Goal: Transaction & Acquisition: Purchase product/service

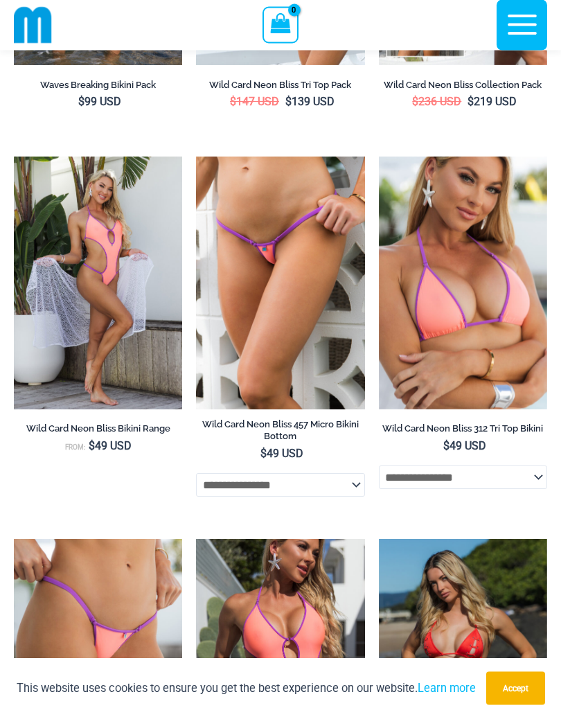
scroll to position [701, 0]
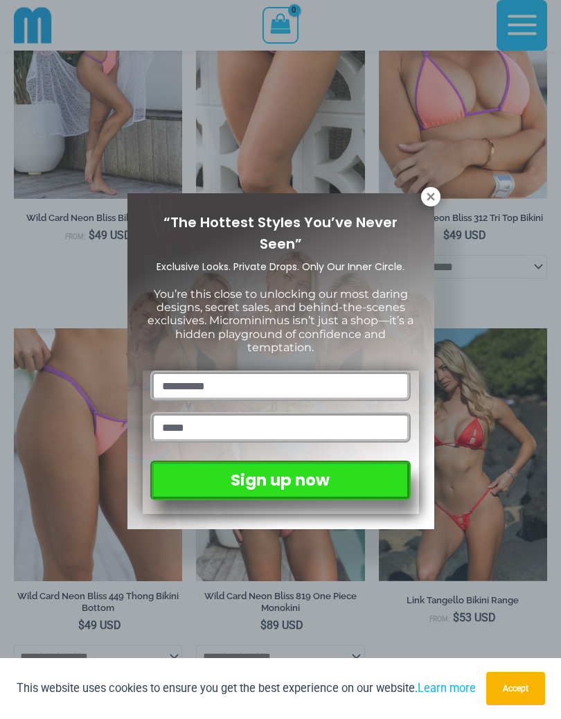
click at [426, 205] on button at bounding box center [430, 196] width 19 height 19
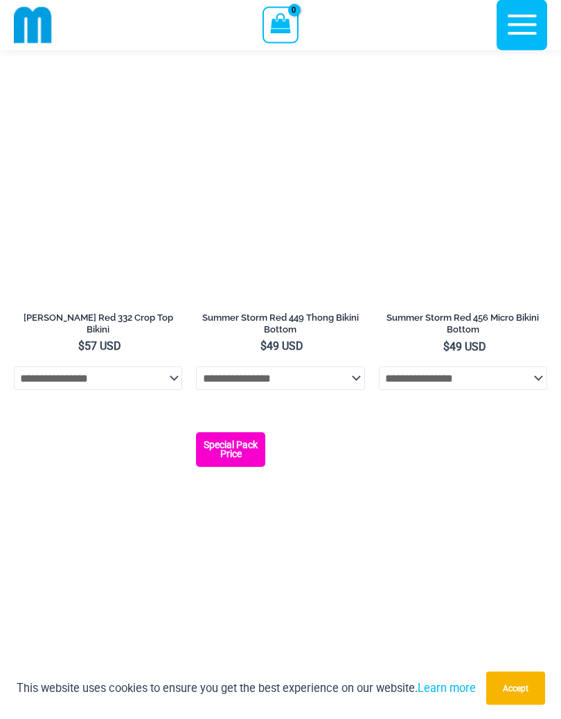
scroll to position [3819, 0]
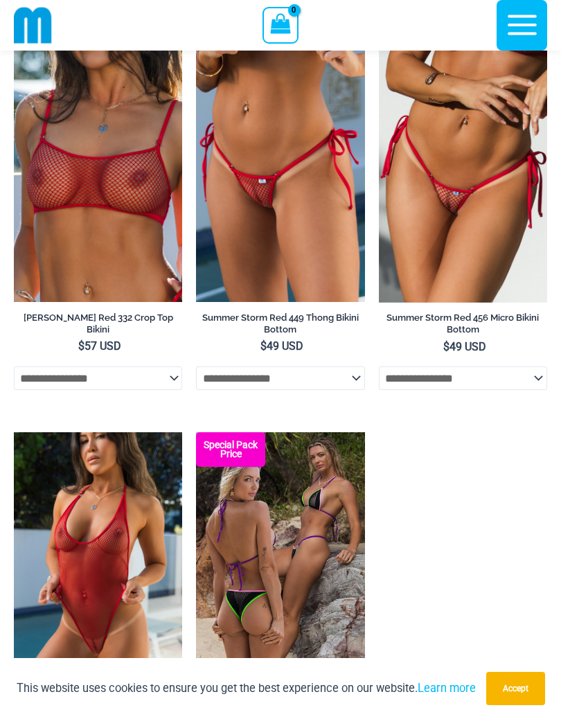
click at [196, 50] on img at bounding box center [196, 50] width 0 height 0
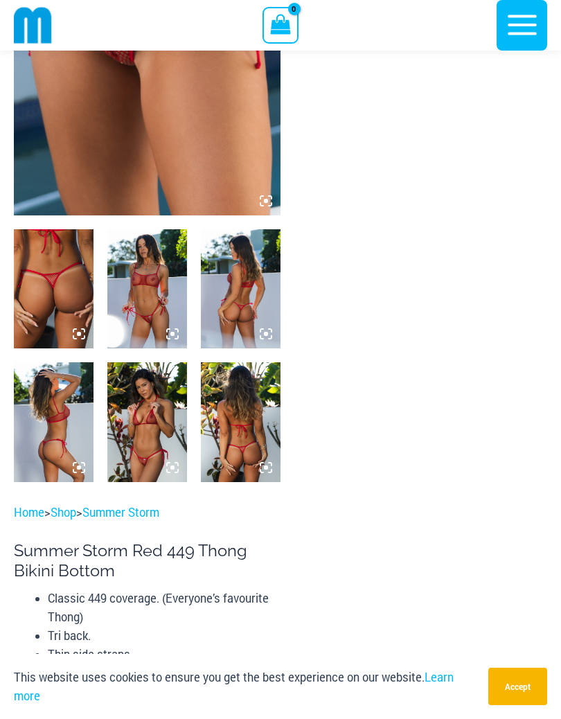
scroll to position [287, 0]
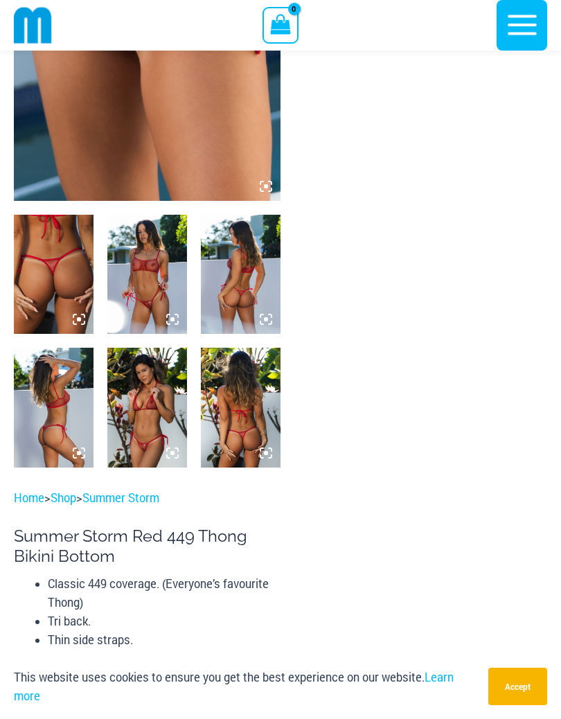
click at [147, 293] on img at bounding box center [147, 274] width 80 height 119
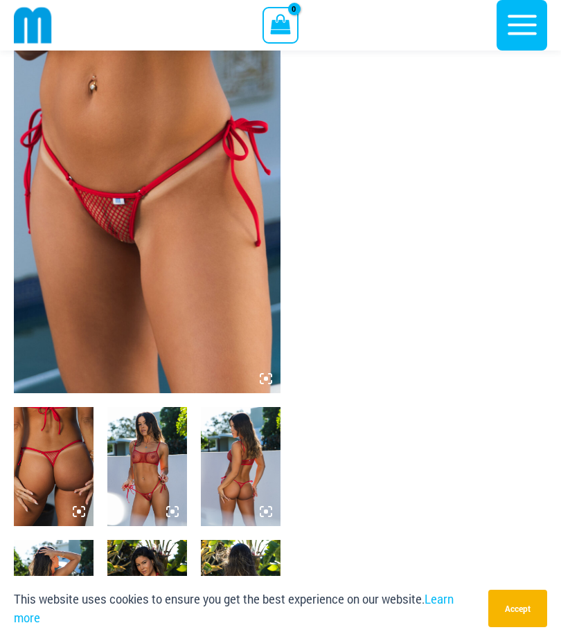
scroll to position [0, 0]
